Goal: Task Accomplishment & Management: Use online tool/utility

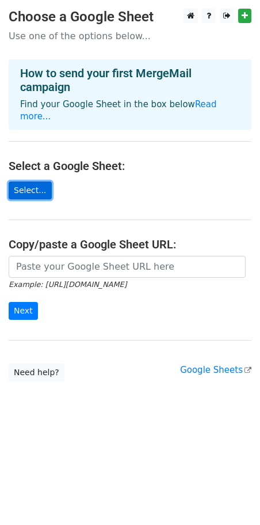
click at [43, 182] on link "Select..." at bounding box center [30, 191] width 43 height 18
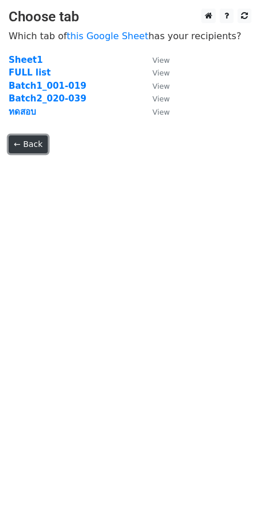
click at [12, 151] on link "← Back" at bounding box center [28, 144] width 39 height 18
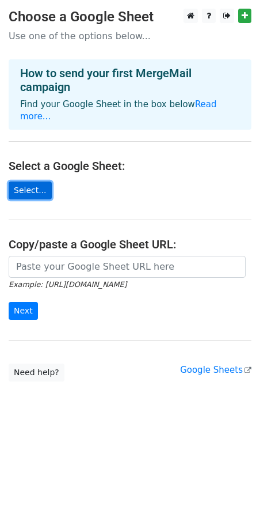
click at [28, 185] on link "Select..." at bounding box center [30, 191] width 43 height 18
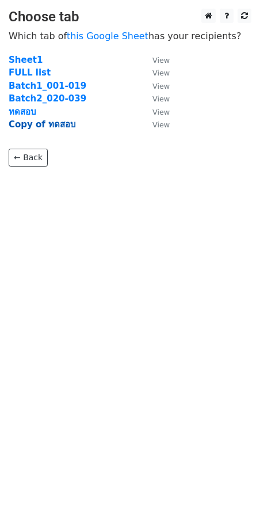
click at [55, 121] on strong "Copy of ทดสอบ" at bounding box center [42, 124] width 67 height 10
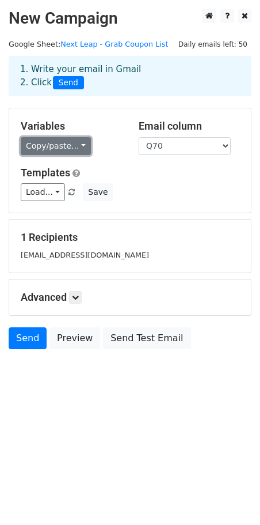
click at [71, 148] on link "Copy/paste..." at bounding box center [56, 146] width 70 height 18
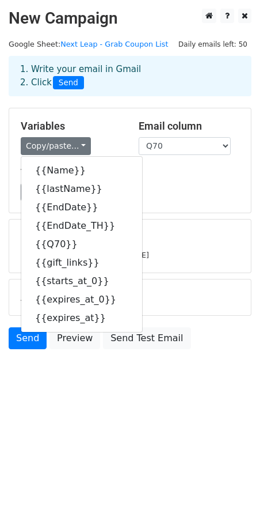
click at [92, 131] on h5 "Variables" at bounding box center [71, 126] width 101 height 13
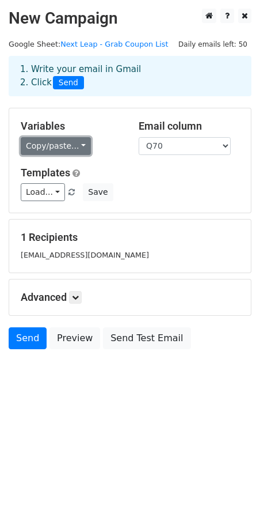
click at [80, 140] on link "Copy/paste..." at bounding box center [56, 146] width 70 height 18
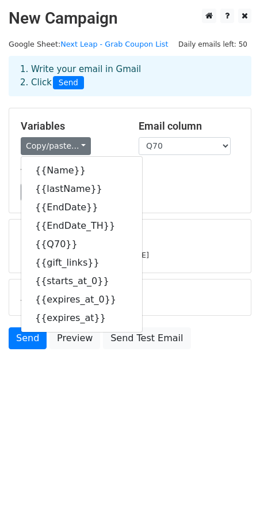
click at [229, 164] on div "Variables Copy/paste... {{Name}} {{lastName}} {{EndDate}} {{EndDate_TH}} {{Q70}…" at bounding box center [130, 160] width 242 height 104
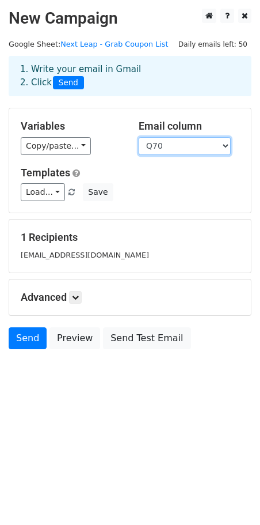
click at [192, 142] on select "Name lastName EndDate EndDate_TH Q70 gift_links starts_at_0 expires_at_0 expire…" at bounding box center [185, 146] width 92 height 18
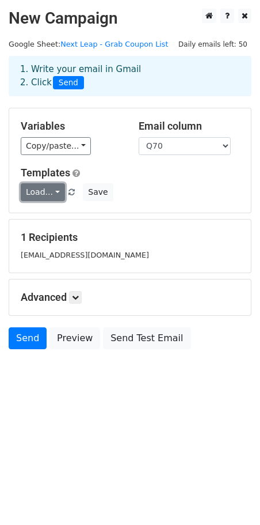
click at [36, 191] on link "Load..." at bounding box center [43, 192] width 44 height 18
click at [131, 194] on div "Load... No templates saved Save" at bounding box center [130, 192] width 236 height 18
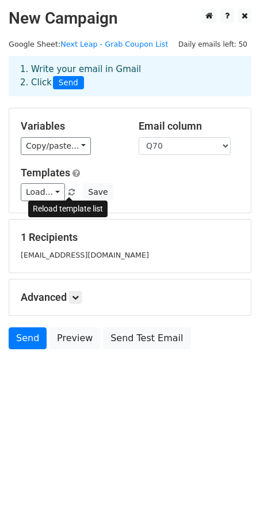
click at [74, 191] on link at bounding box center [72, 192] width 10 height 9
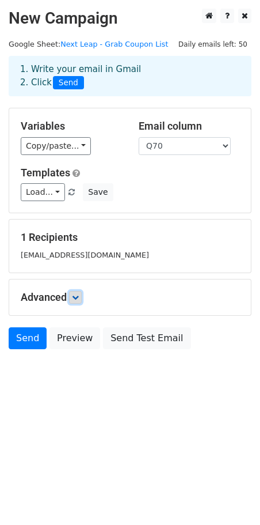
click at [74, 300] on icon at bounding box center [75, 297] width 7 height 7
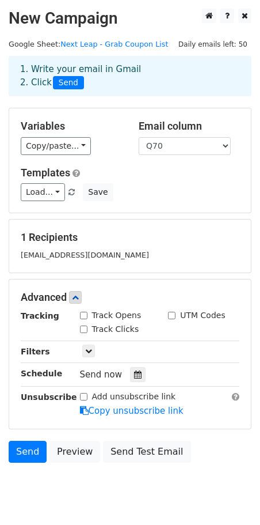
click at [81, 315] on input "Track Opens" at bounding box center [83, 315] width 7 height 7
checkbox input "true"
click at [85, 324] on div "Track Clicks" at bounding box center [109, 329] width 59 height 12
click at [85, 327] on input "Track Clicks" at bounding box center [83, 329] width 7 height 7
checkbox input "true"
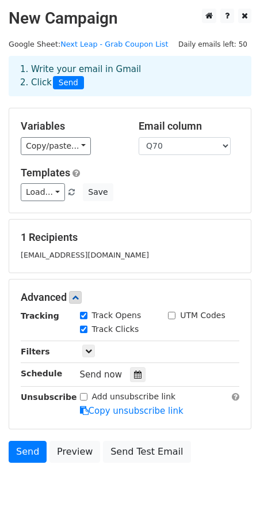
click at [174, 316] on input "UTM Codes" at bounding box center [171, 315] width 7 height 7
checkbox input "true"
click at [95, 341] on hr at bounding box center [130, 341] width 219 height 1
click at [93, 353] on link at bounding box center [88, 351] width 13 height 13
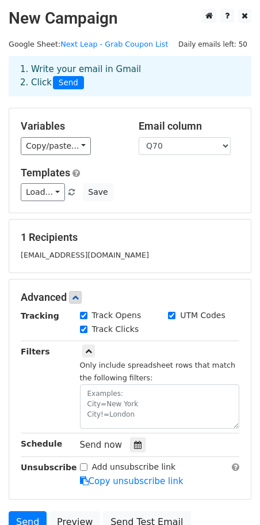
click at [91, 360] on div "Only include spreadsheet rows that match the following filters:" at bounding box center [160, 393] width 160 height 70
click at [89, 352] on icon at bounding box center [88, 351] width 7 height 7
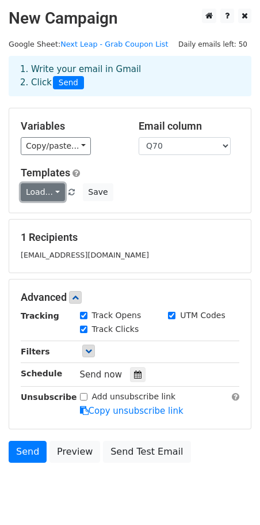
click at [52, 193] on link "Load..." at bounding box center [43, 192] width 44 height 18
click at [114, 217] on span at bounding box center [111, 218] width 7 height 8
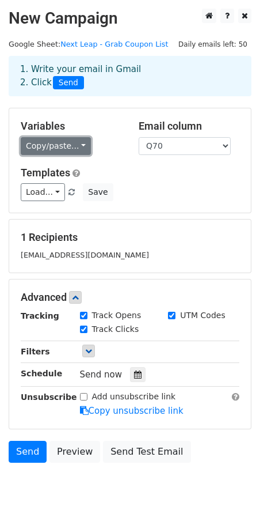
click at [22, 152] on link "Copy/paste..." at bounding box center [56, 146] width 70 height 18
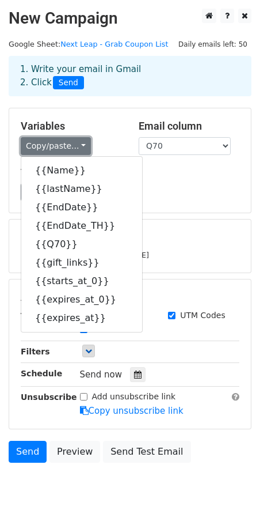
click at [82, 148] on link "Copy/paste..." at bounding box center [56, 146] width 70 height 18
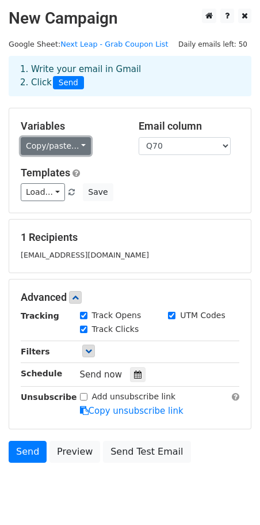
click at [78, 146] on link "Copy/paste..." at bounding box center [56, 146] width 70 height 18
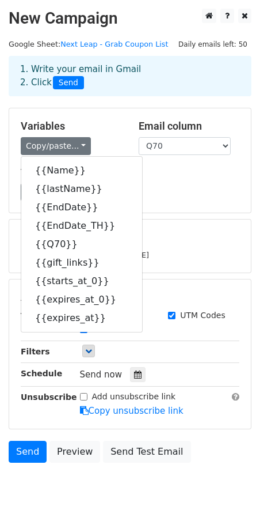
click at [111, 137] on div "Copy/paste... {{Name}} {{lastName}} {{EndDate}} {{EndDate_TH}} {{Q70}} {{gift_l…" at bounding box center [71, 146] width 101 height 18
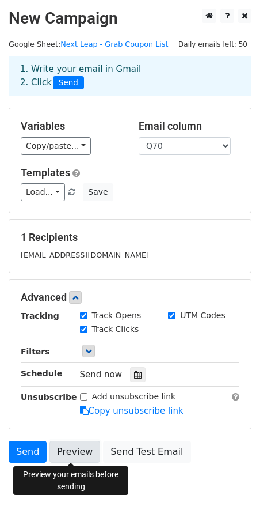
click at [64, 458] on link "Preview" at bounding box center [75, 452] width 51 height 22
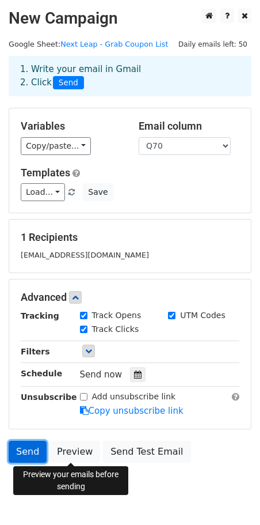
click at [24, 455] on link "Send" at bounding box center [28, 452] width 38 height 22
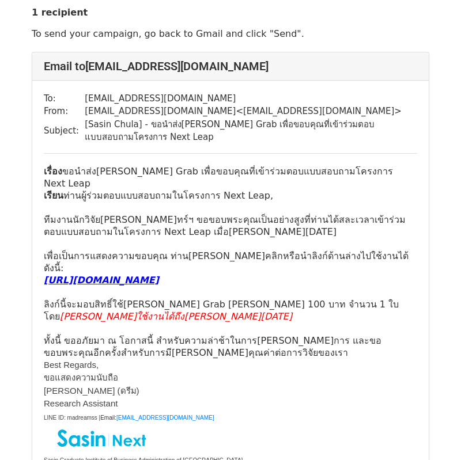
scroll to position [33, 0]
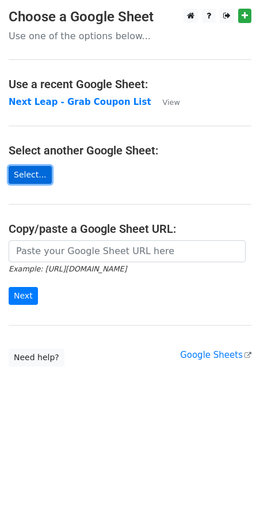
click at [31, 174] on link "Select..." at bounding box center [30, 175] width 43 height 18
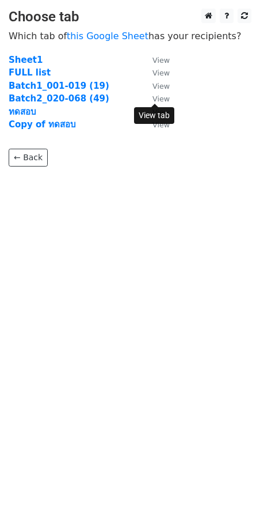
click at [164, 99] on small "View" at bounding box center [161, 99] width 17 height 9
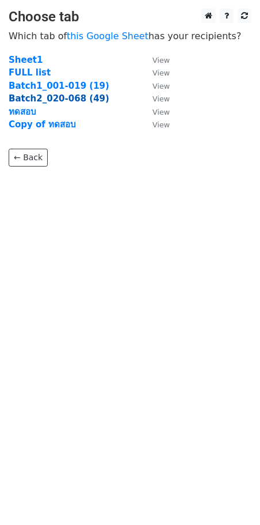
click at [35, 102] on strong "Batch2_020-068 (49)" at bounding box center [59, 98] width 101 height 10
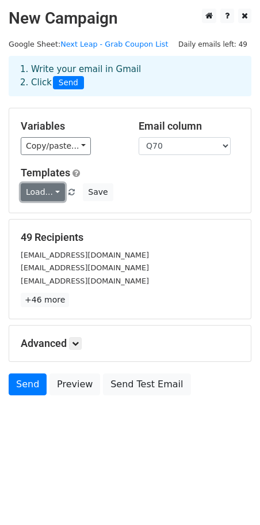
click at [50, 188] on link "Load..." at bounding box center [43, 192] width 44 height 18
click at [103, 173] on h5 "Templates" at bounding box center [130, 173] width 219 height 13
click at [58, 194] on link "Load..." at bounding box center [43, 192] width 44 height 18
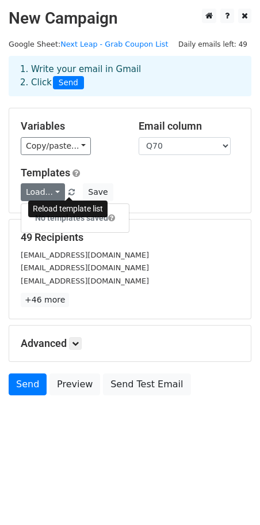
click at [70, 194] on span at bounding box center [72, 192] width 6 height 7
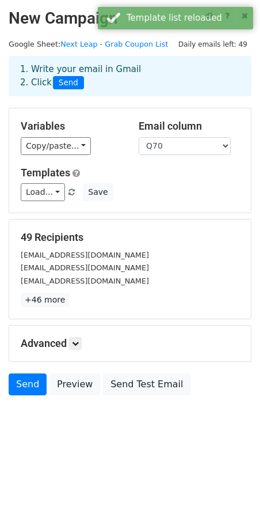
click at [62, 192] on span "Load... No templates saved" at bounding box center [49, 192] width 56 height 10
click at [58, 192] on link "Load..." at bounding box center [43, 192] width 44 height 18
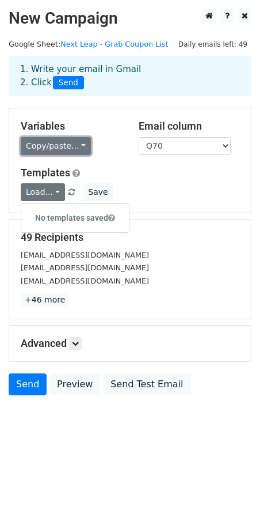
click at [70, 151] on link "Copy/paste..." at bounding box center [56, 146] width 70 height 18
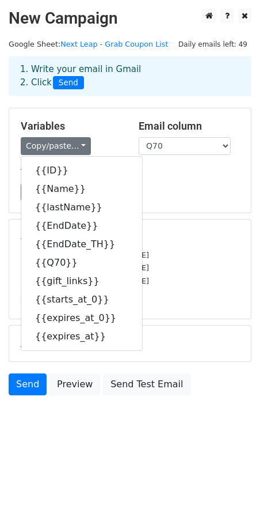
click at [104, 133] on div "Variables Copy/paste... {{ID}} {{Name}} {{lastName}} {{EndDate}} {{EndDate_TH}}…" at bounding box center [71, 137] width 118 height 35
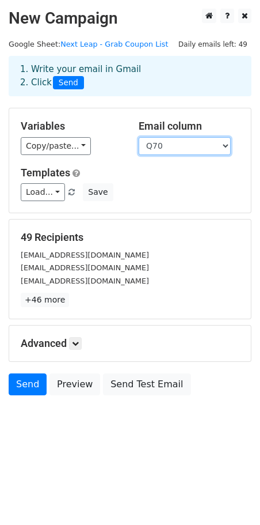
click at [182, 142] on select "ID Name lastName EndDate EndDate_TH Q70 gift_links starts_at_0 expires_at_0 exp…" at bounding box center [185, 146] width 92 height 18
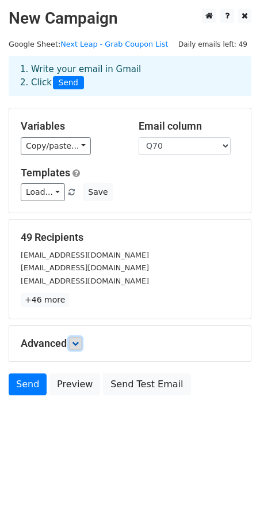
click at [75, 345] on icon at bounding box center [75, 343] width 7 height 7
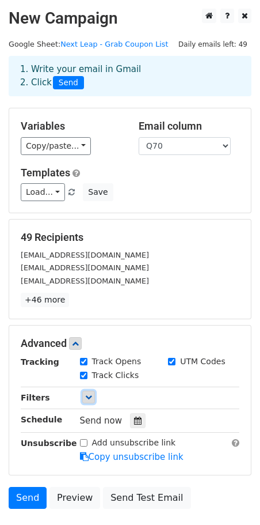
click at [94, 397] on link at bounding box center [88, 397] width 13 height 13
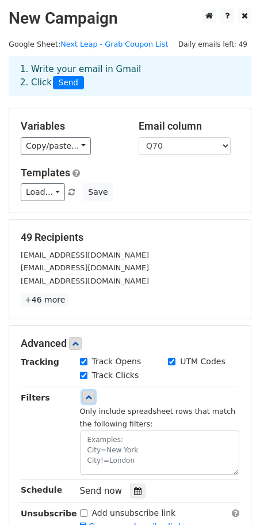
click at [94, 397] on link at bounding box center [88, 397] width 13 height 13
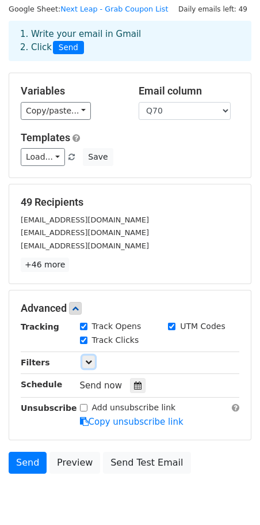
scroll to position [39, 0]
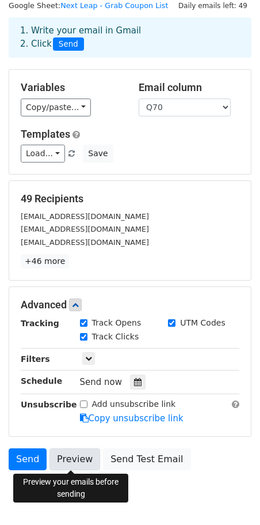
click at [84, 456] on link "Preview" at bounding box center [75, 459] width 51 height 22
click at [73, 465] on link "Preview" at bounding box center [75, 459] width 51 height 22
click at [71, 462] on link "Preview" at bounding box center [75, 459] width 51 height 22
click at [78, 460] on link "Preview" at bounding box center [75, 459] width 51 height 22
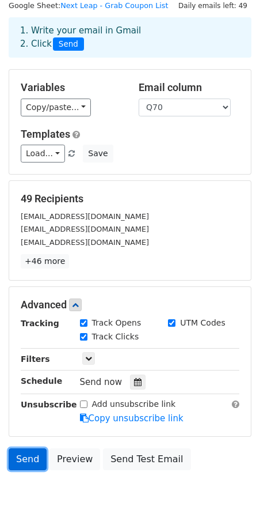
click at [27, 460] on link "Send" at bounding box center [28, 459] width 38 height 22
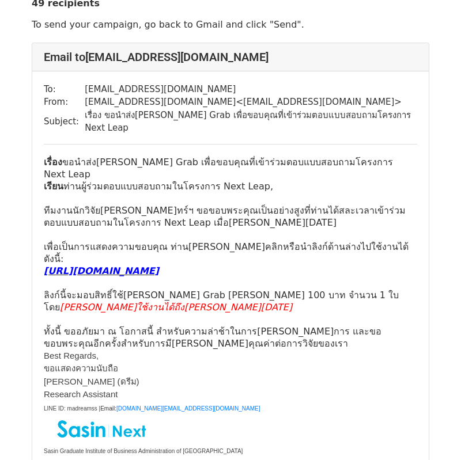
scroll to position [39, 0]
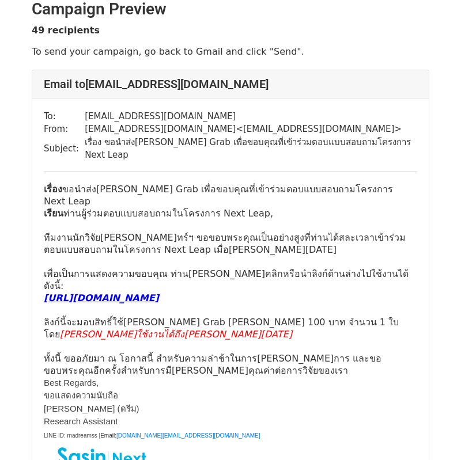
scroll to position [36, 0]
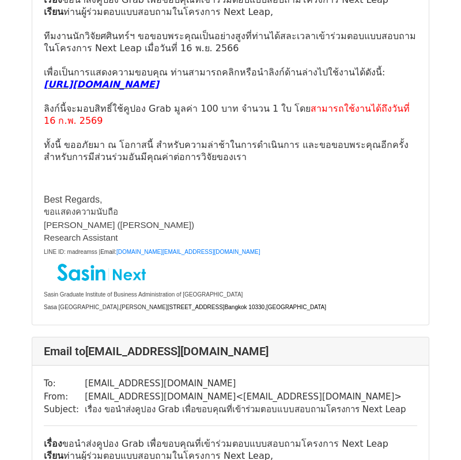
scroll to position [188, 0]
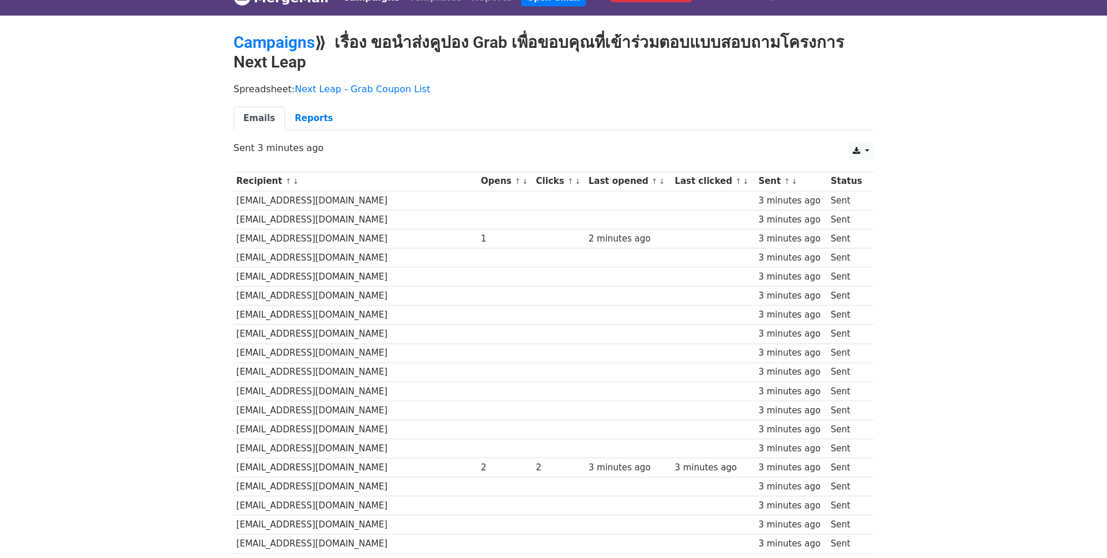
scroll to position [17, 0]
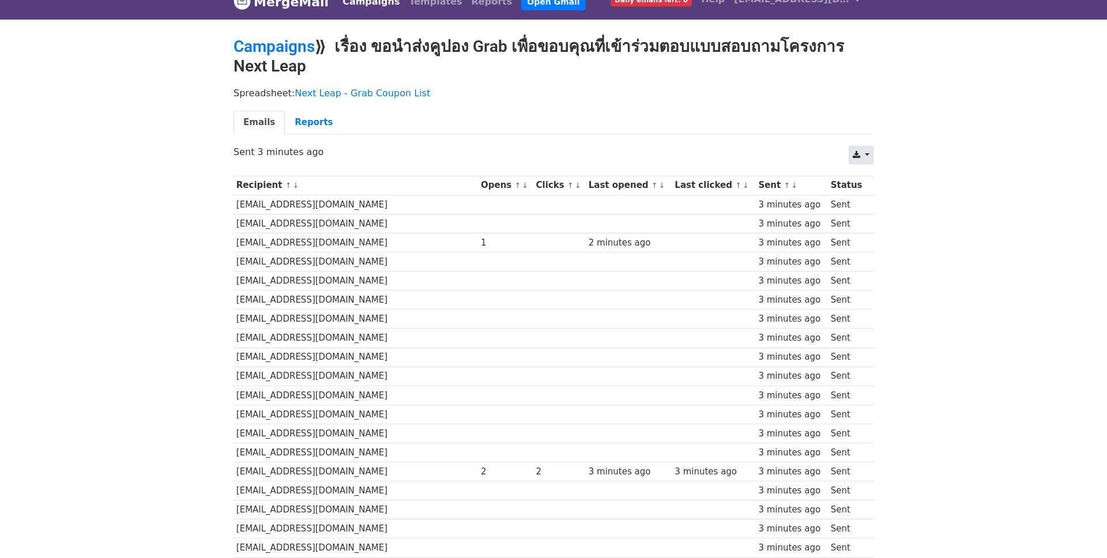
click at [864, 156] on link at bounding box center [860, 155] width 25 height 18
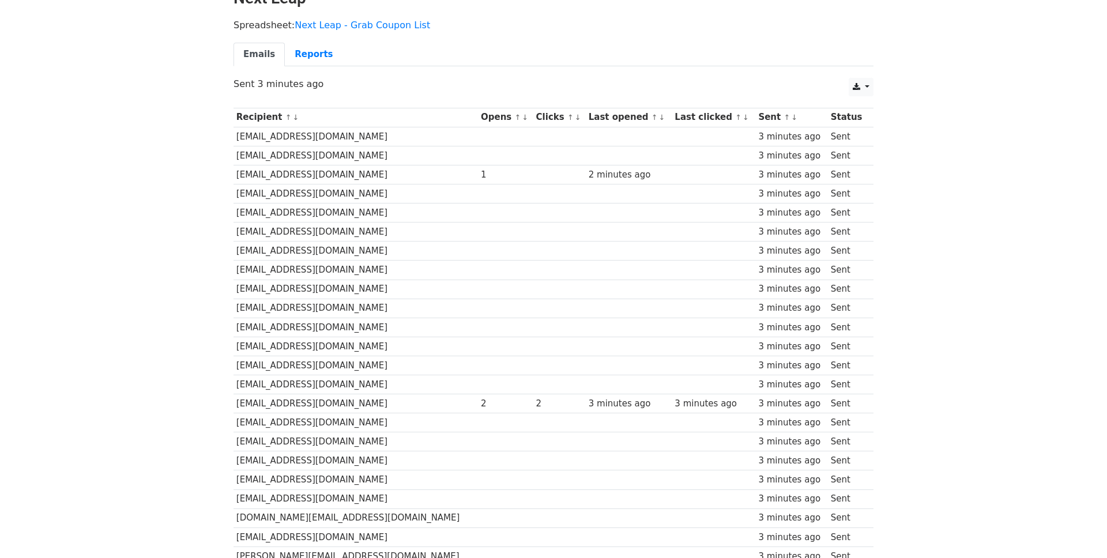
scroll to position [101, 0]
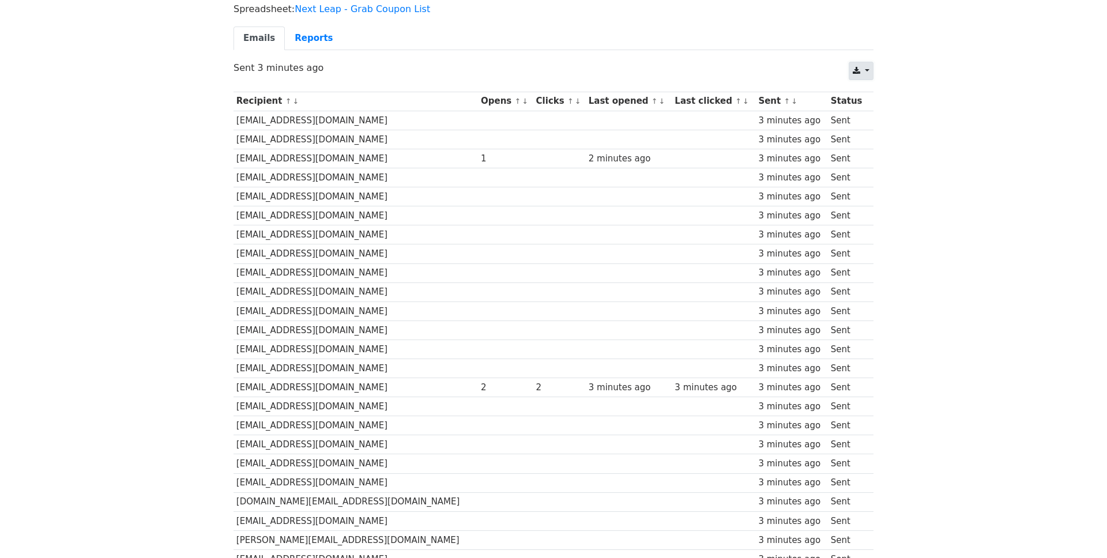
click at [860, 68] on link at bounding box center [860, 71] width 25 height 18
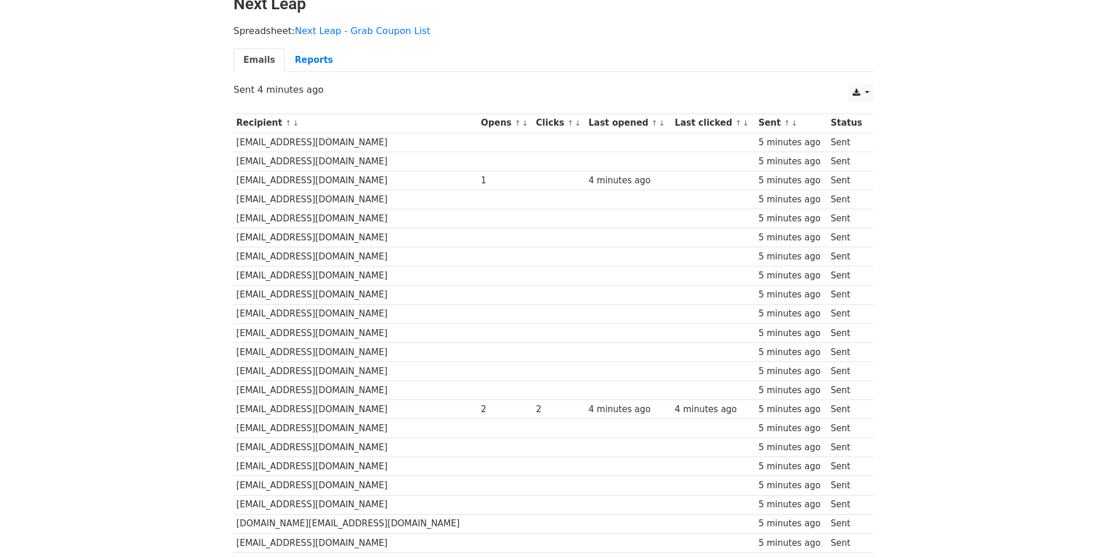
scroll to position [77, 0]
click at [323, 61] on link "Reports" at bounding box center [314, 62] width 58 height 24
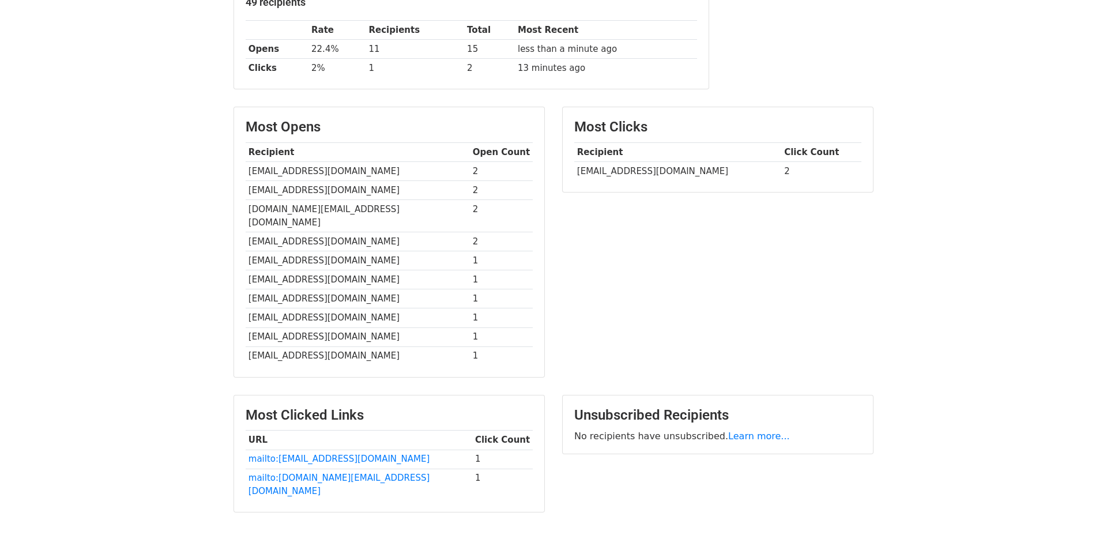
scroll to position [241, 0]
